Goal: Task Accomplishment & Management: Manage account settings

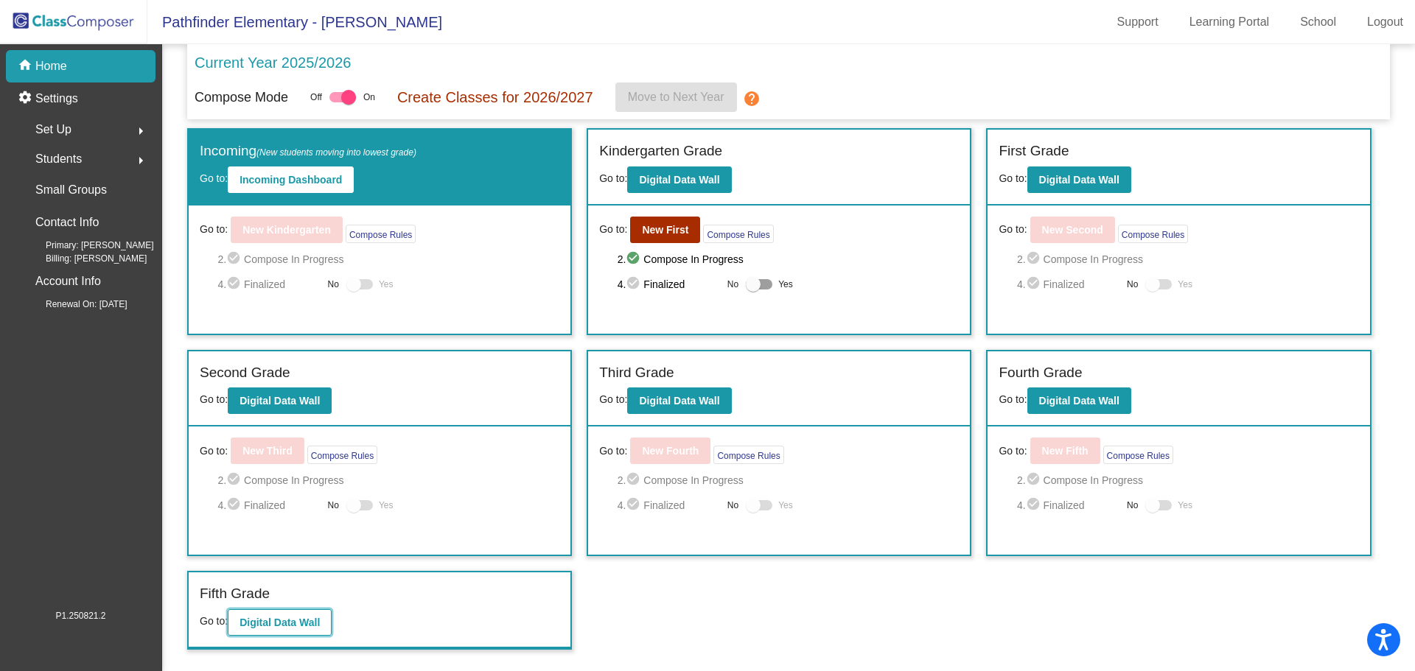
click at [256, 624] on b "Digital Data Wall" at bounding box center [279, 623] width 80 height 12
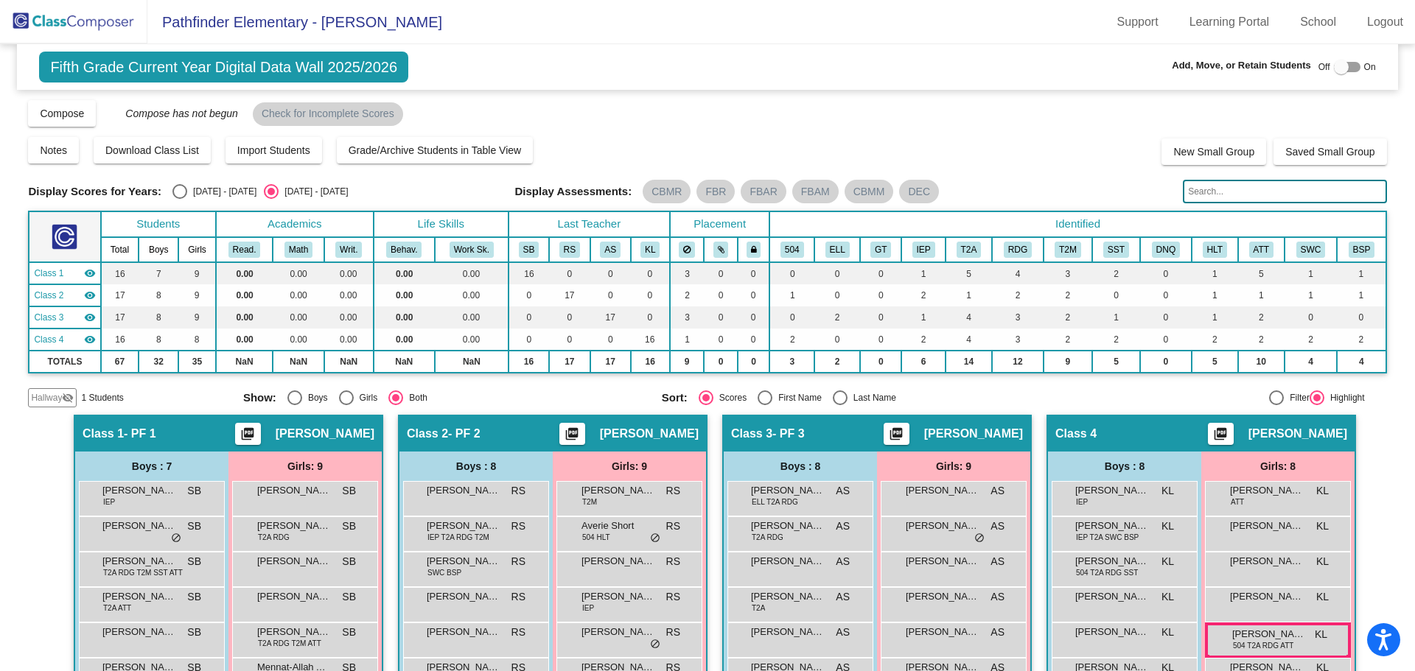
click at [1239, 178] on div "Display Scores for Years: [DATE] - [DATE] [DATE] - [DATE] Grade/Archive Student…" at bounding box center [707, 253] width 1358 height 309
click at [1238, 198] on input "text" at bounding box center [1283, 192] width 203 height 24
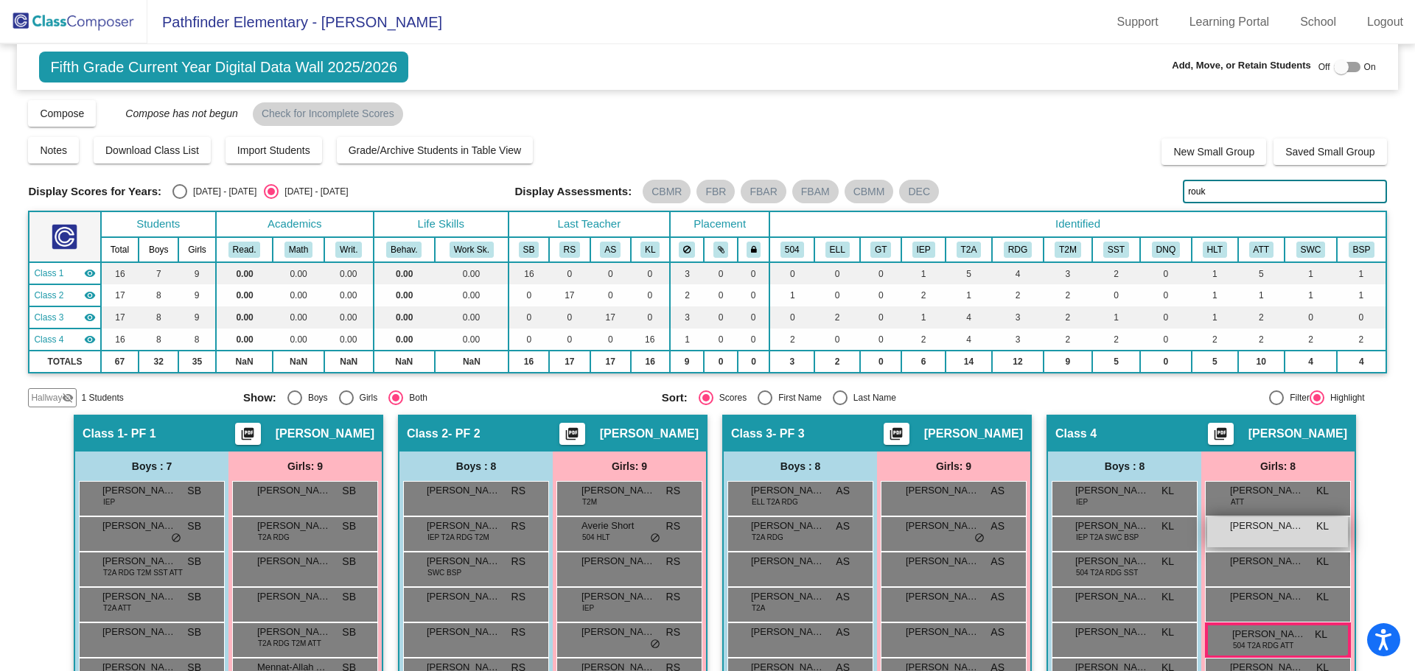
type input "rouk"
click at [1241, 528] on span "[PERSON_NAME]" at bounding box center [1267, 526] width 74 height 15
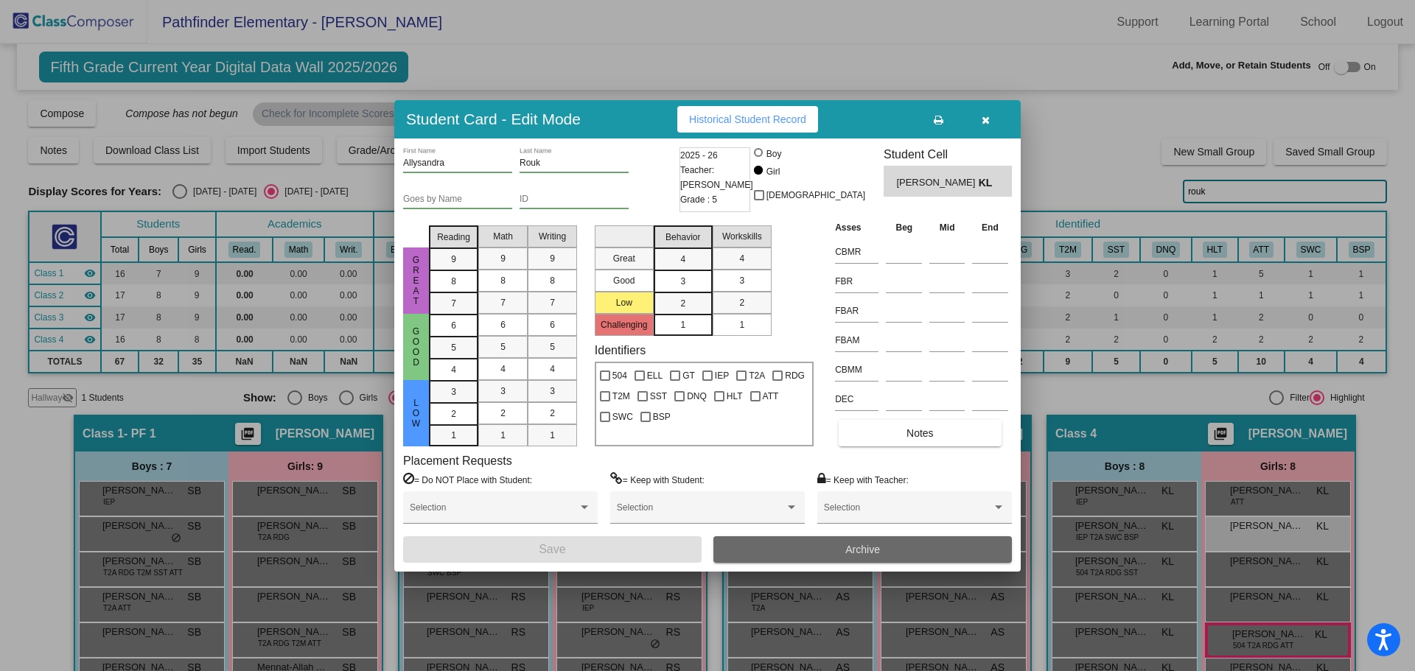
drag, startPoint x: 1241, startPoint y: 528, endPoint x: 897, endPoint y: 544, distance: 343.7
click at [897, 544] on button "Archive" at bounding box center [862, 549] width 298 height 27
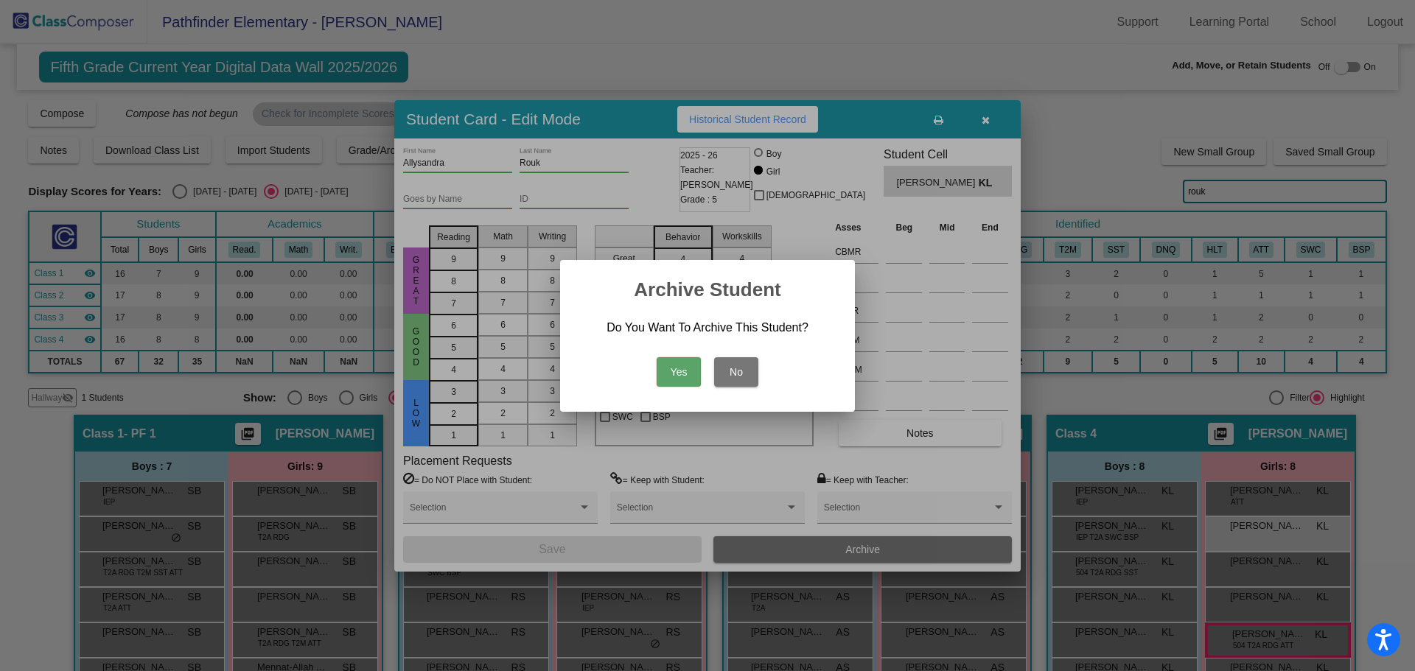
click at [682, 372] on button "Yes" at bounding box center [678, 371] width 44 height 29
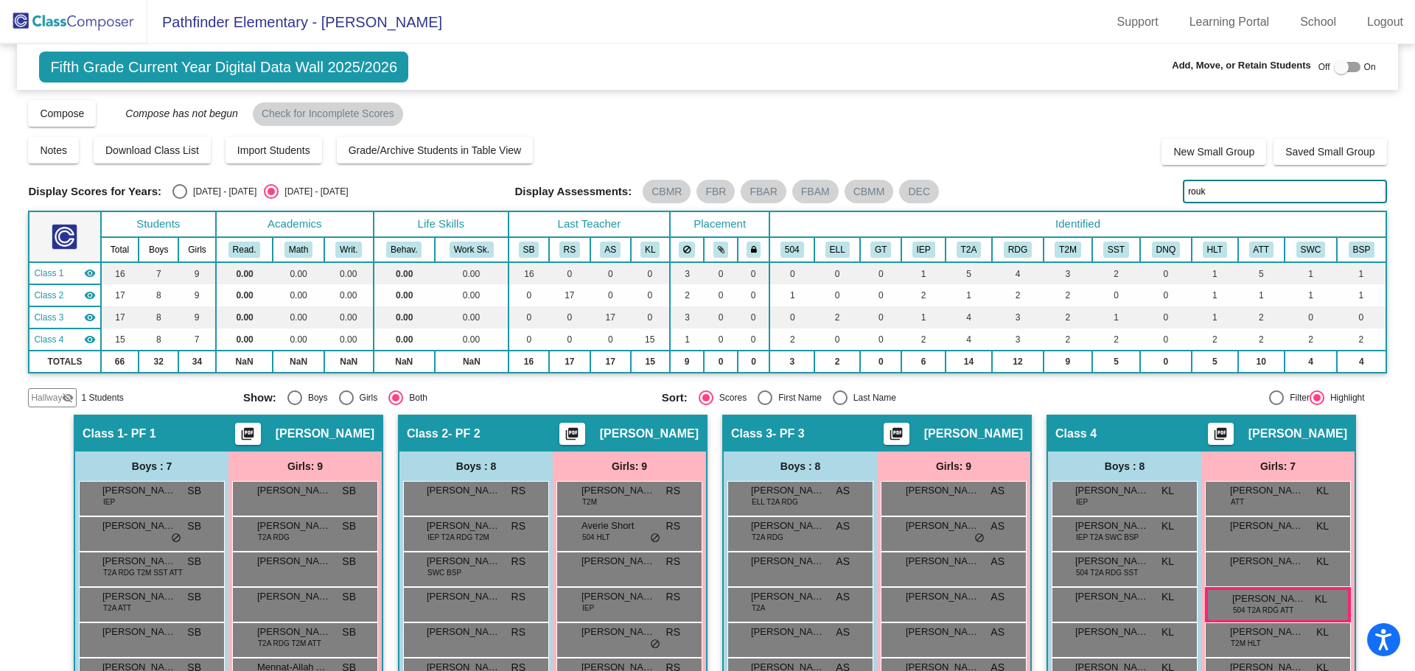
click at [1126, 181] on div "Display Assessments: CBMR FBR FBAR FBAM CBMM DEC" at bounding box center [843, 192] width 657 height 24
